Goal: Information Seeking & Learning: Check status

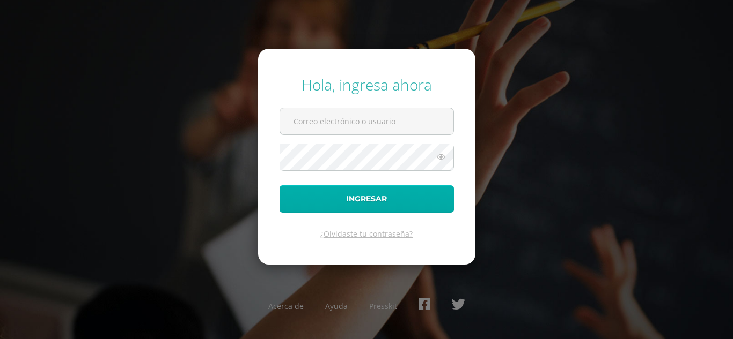
type input "[EMAIL_ADDRESS][DOMAIN_NAME]"
click at [367, 193] on button "Ingresar" at bounding box center [366, 199] width 174 height 27
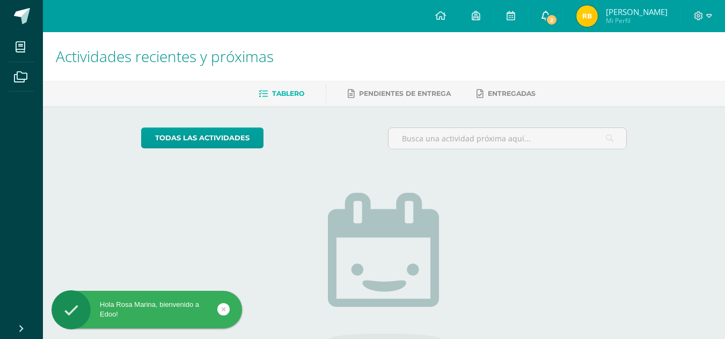
click at [550, 15] on icon at bounding box center [545, 16] width 9 height 10
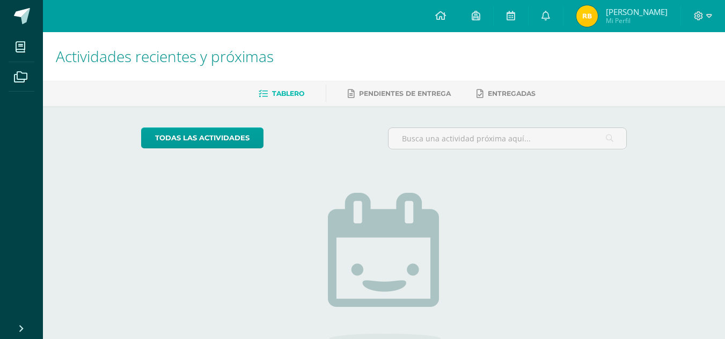
click at [597, 6] on img at bounding box center [586, 15] width 21 height 21
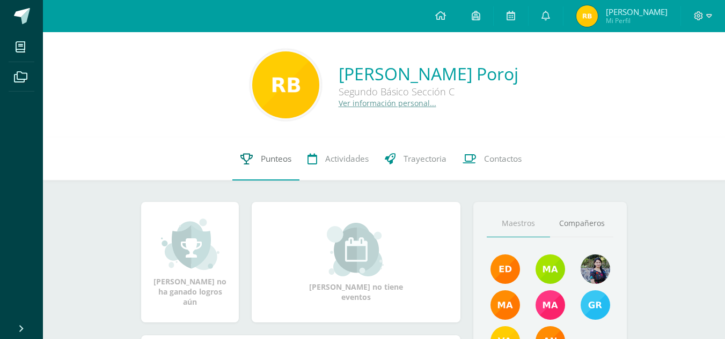
click at [245, 161] on icon at bounding box center [246, 158] width 12 height 11
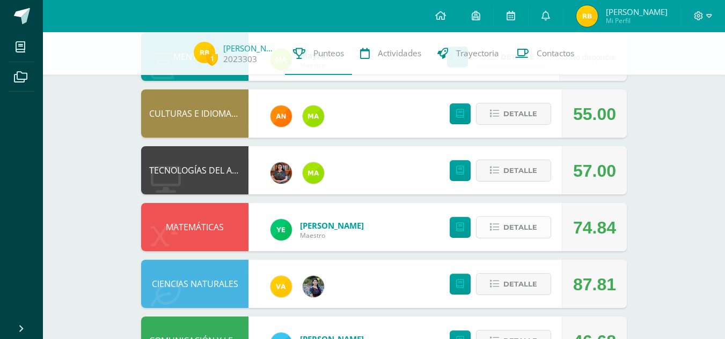
scroll to position [534, 0]
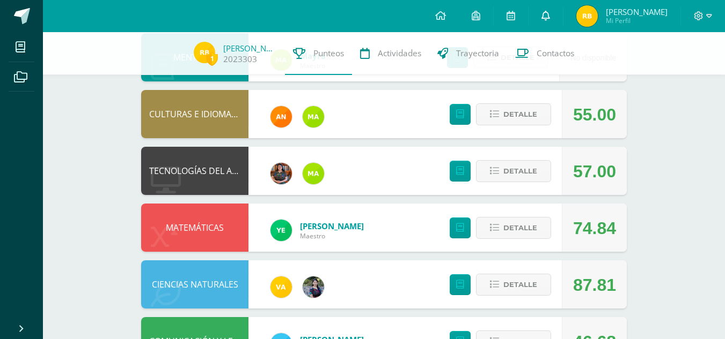
click at [550, 13] on icon at bounding box center [545, 16] width 9 height 10
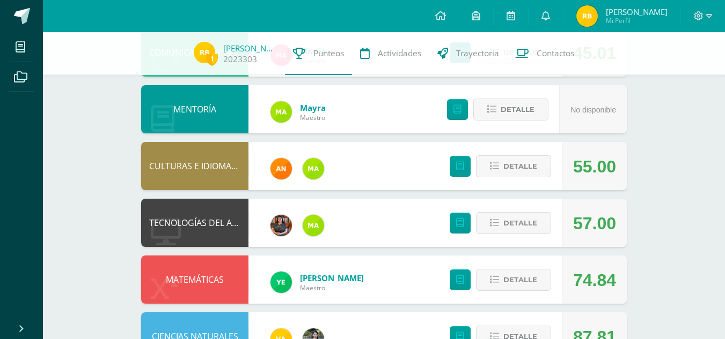
scroll to position [419, 0]
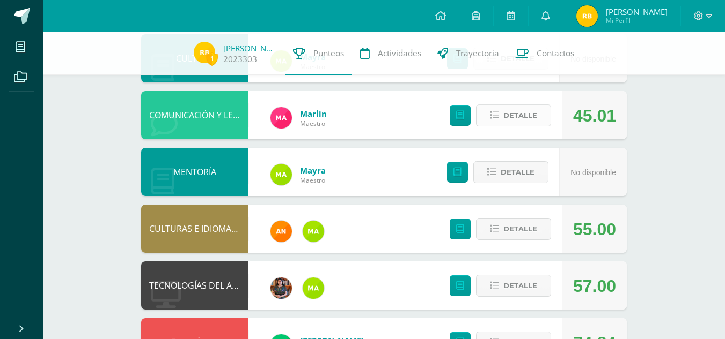
click at [521, 116] on span "Detalle" at bounding box center [520, 116] width 34 height 20
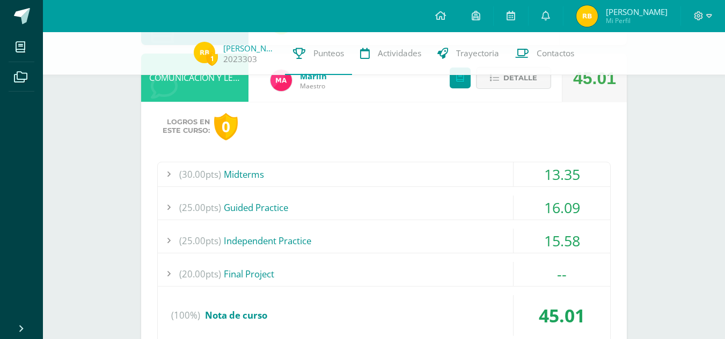
scroll to position [460, 0]
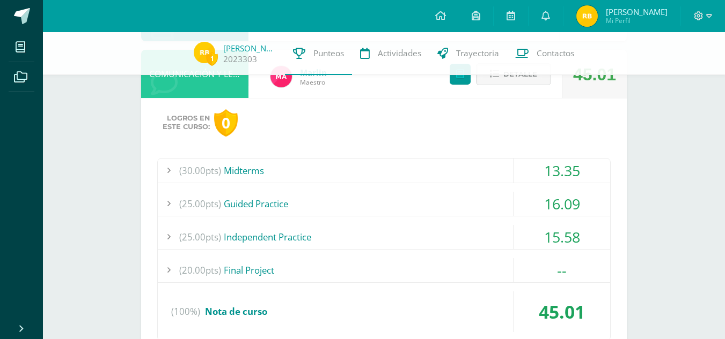
click at [460, 163] on div "(30.00pts) Midterms" at bounding box center [384, 171] width 452 height 24
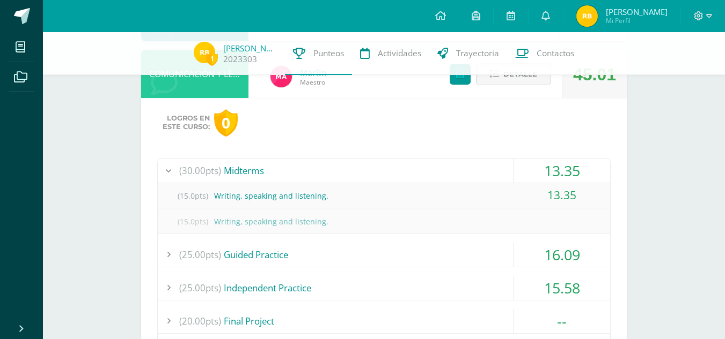
click at [460, 163] on div "(30.00pts) Midterms" at bounding box center [384, 171] width 452 height 24
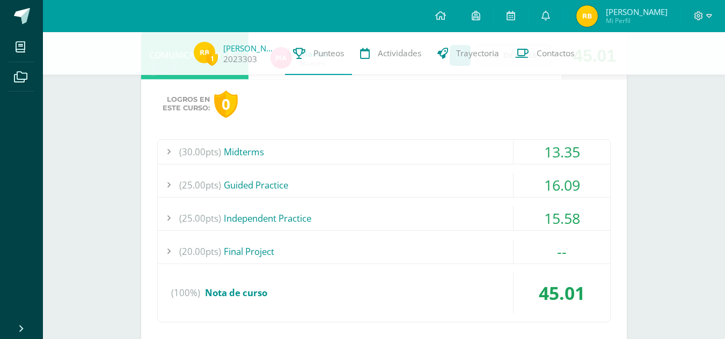
scroll to position [482, 0]
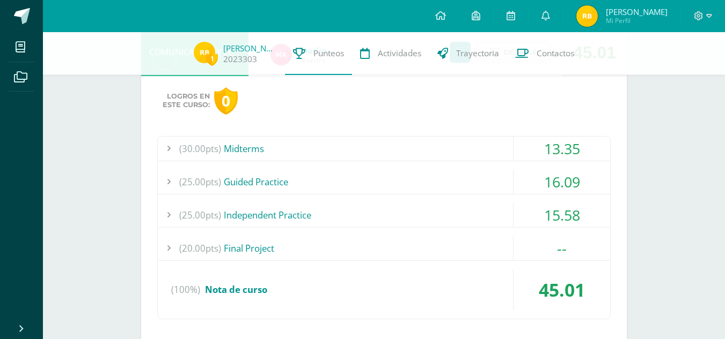
click at [464, 176] on div "(25.00pts) Guided Practice" at bounding box center [384, 182] width 452 height 24
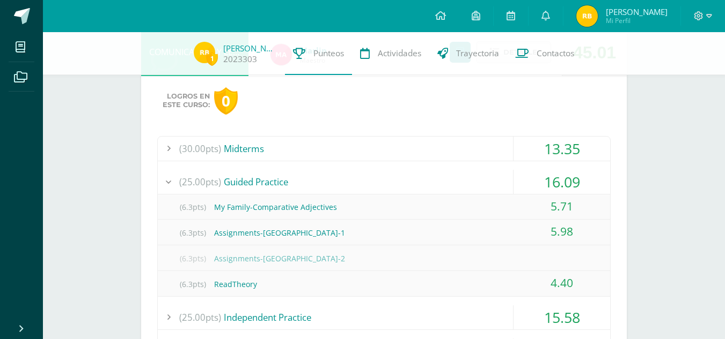
click at [464, 176] on div "(25.00pts) Guided Practice" at bounding box center [384, 182] width 452 height 24
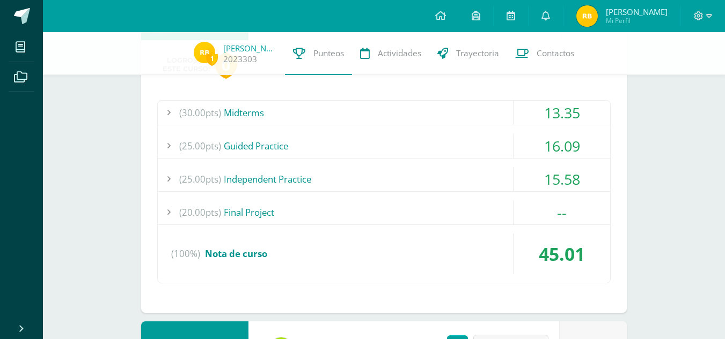
scroll to position [526, 0]
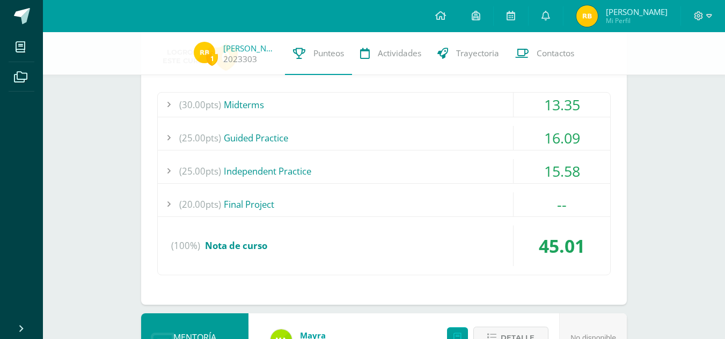
click at [464, 176] on div "(25.00pts) Independent Practice" at bounding box center [384, 171] width 452 height 24
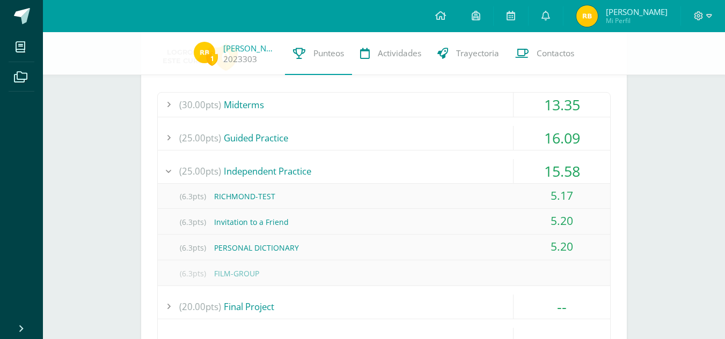
click at [464, 176] on div "(25.00pts) Independent Practice" at bounding box center [384, 171] width 452 height 24
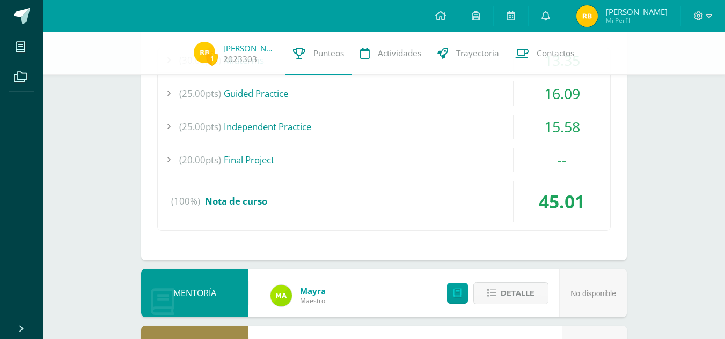
scroll to position [572, 0]
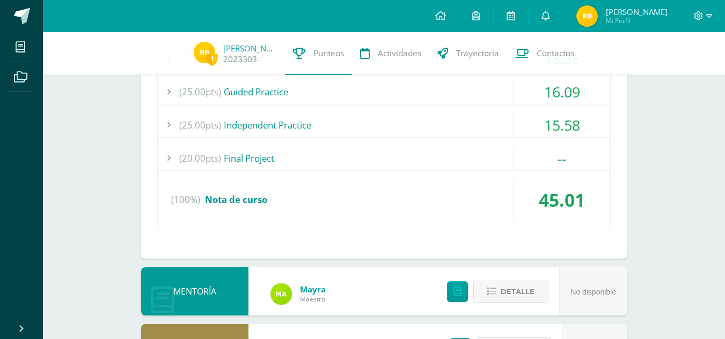
click at [456, 161] on div "(20.00pts) Final Project" at bounding box center [384, 158] width 452 height 24
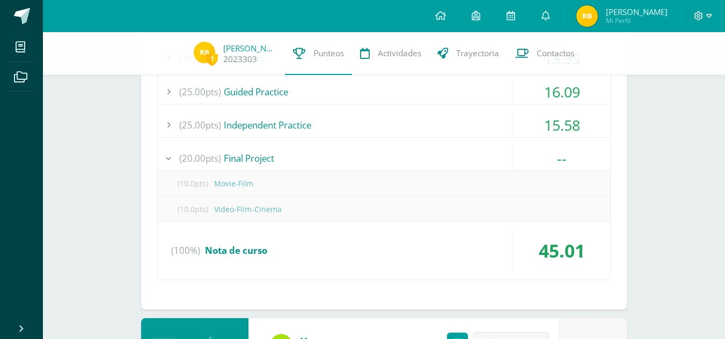
click at [456, 161] on div "(20.00pts) Final Project" at bounding box center [384, 158] width 452 height 24
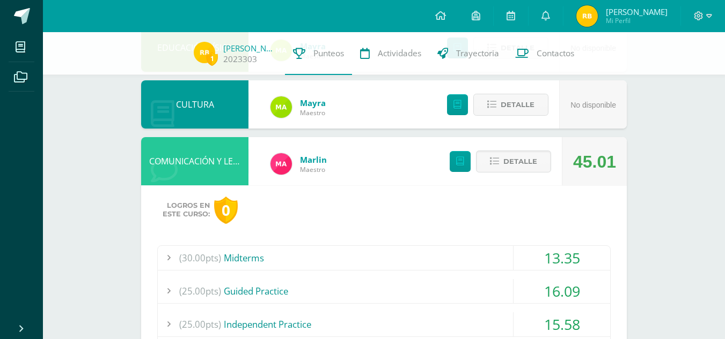
scroll to position [368, 0]
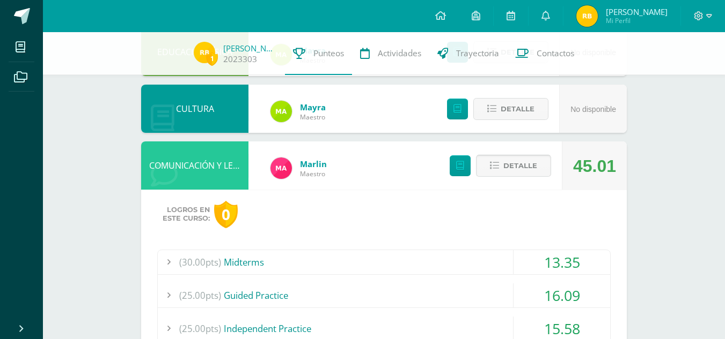
click at [512, 161] on span "Detalle" at bounding box center [520, 166] width 34 height 20
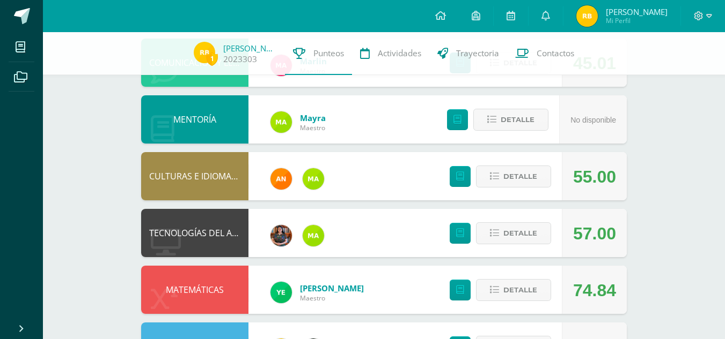
scroll to position [472, 0]
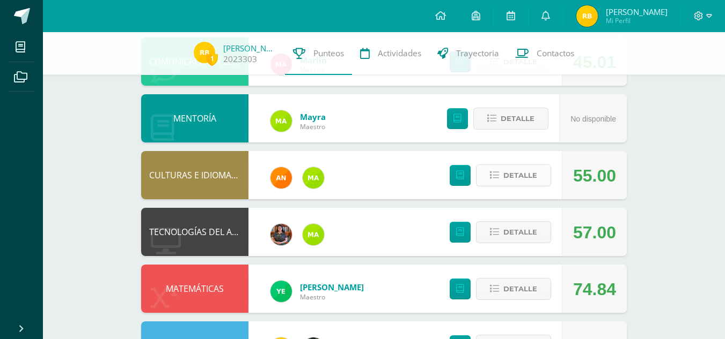
click at [540, 172] on button "Detalle" at bounding box center [513, 176] width 75 height 22
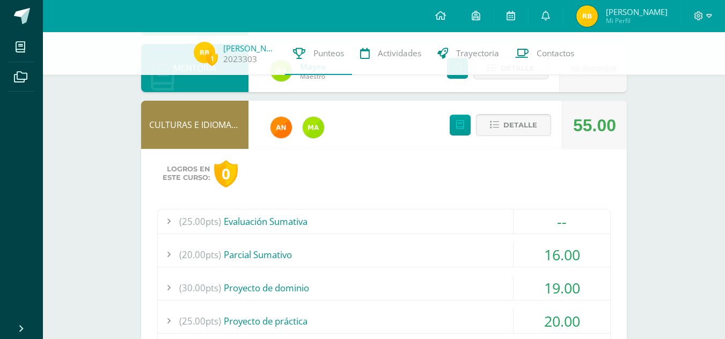
scroll to position [522, 0]
click at [516, 116] on span "Detalle" at bounding box center [520, 126] width 34 height 20
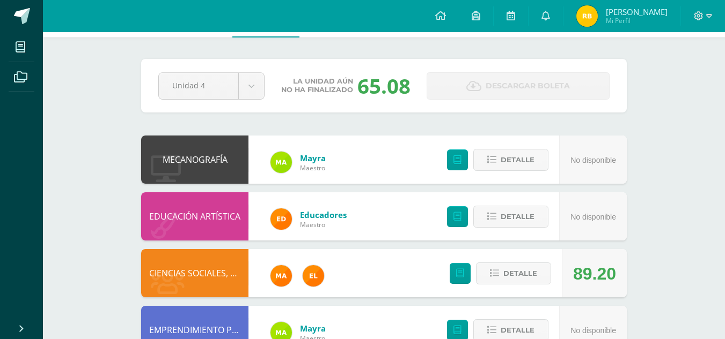
scroll to position [0, 0]
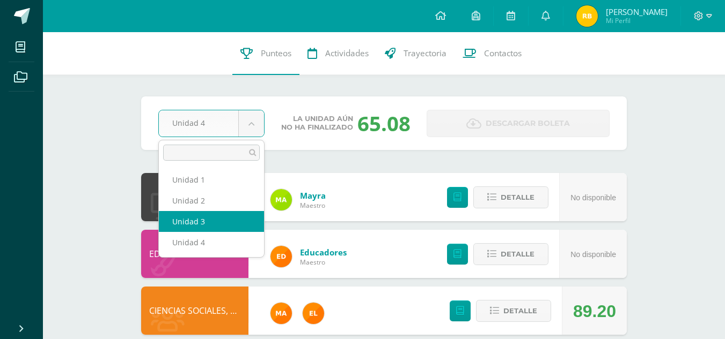
select select "Unidad 3"
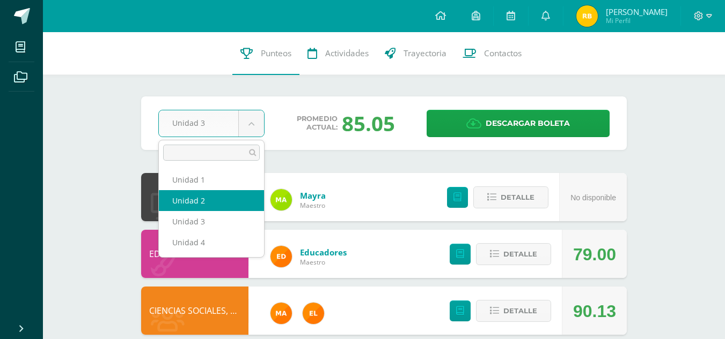
select select "Unidad 2"
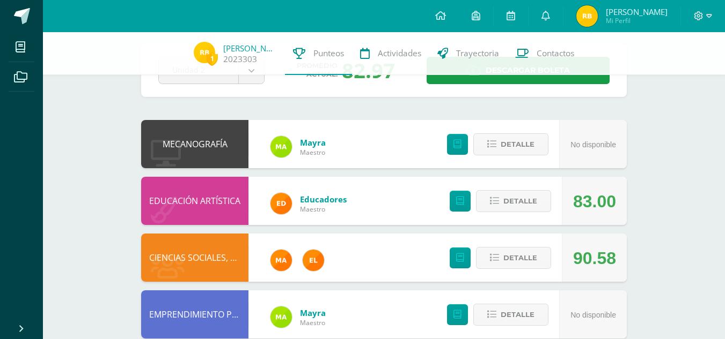
scroll to position [10, 0]
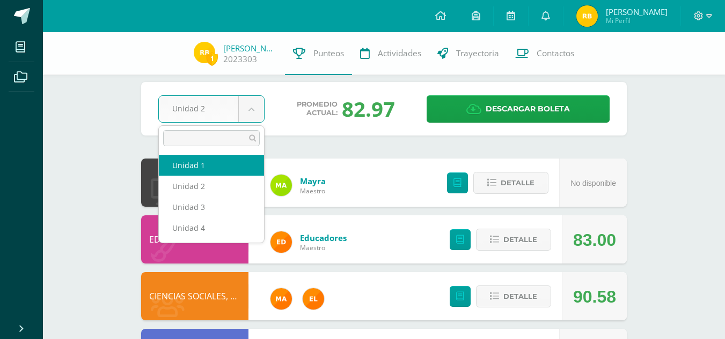
select select "Unidad 1"
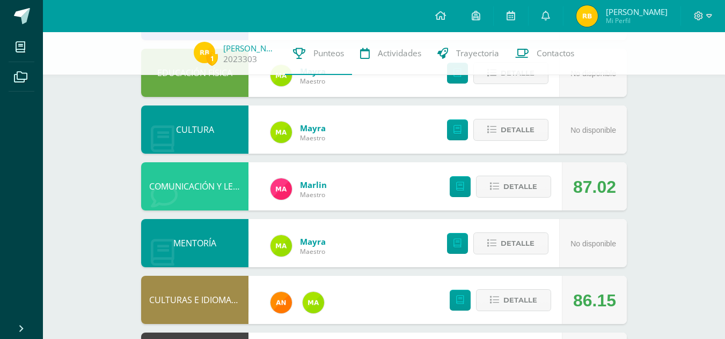
scroll to position [364, 0]
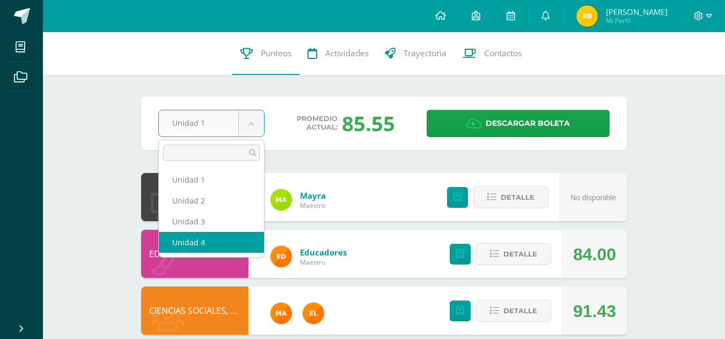
select select "Unidad 4"
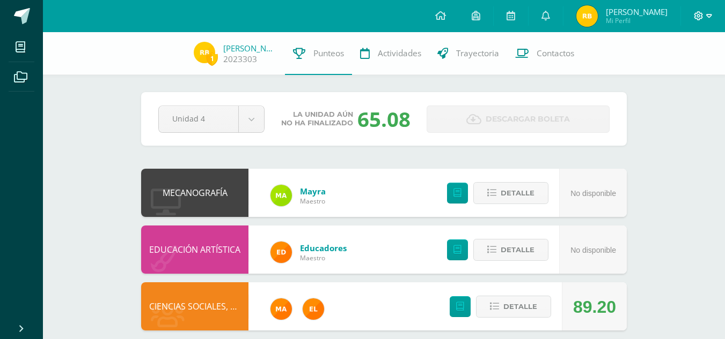
click at [701, 18] on icon at bounding box center [698, 15] width 9 height 9
click at [651, 71] on span "Cerrar sesión" at bounding box center [675, 73] width 48 height 10
